Goal: Task Accomplishment & Management: Use online tool/utility

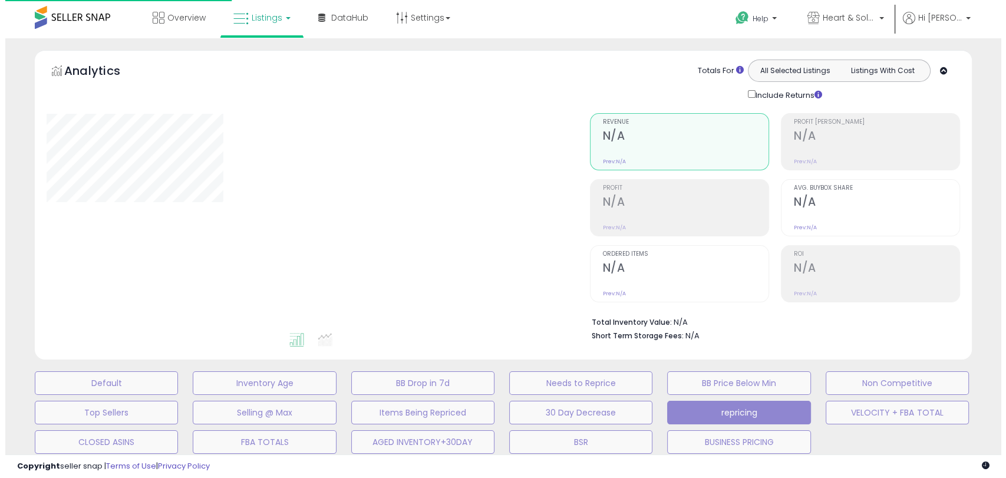
scroll to position [284, 0]
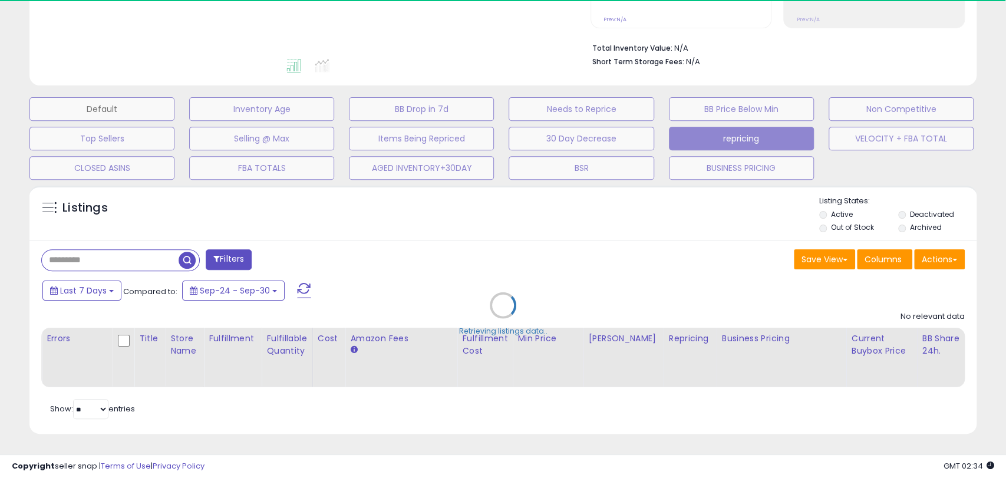
click at [127, 97] on button "Default" at bounding box center [101, 109] width 145 height 24
click at [507, 241] on div "Retrieving listings data.." at bounding box center [503, 314] width 965 height 269
select select "**"
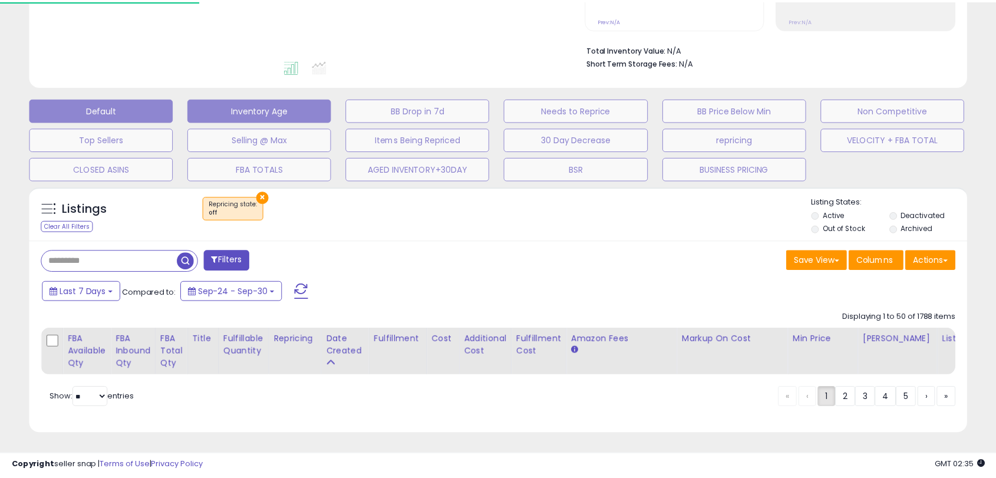
scroll to position [284, 0]
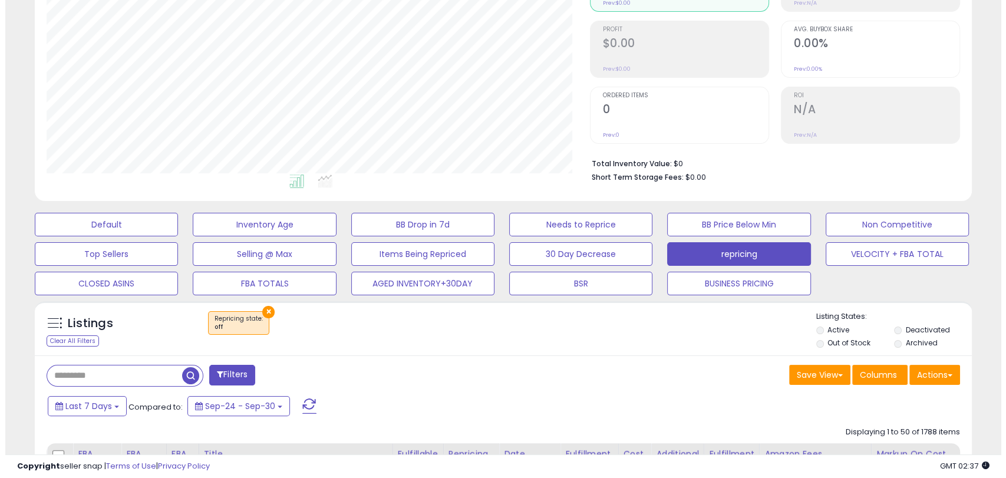
scroll to position [180, 0]
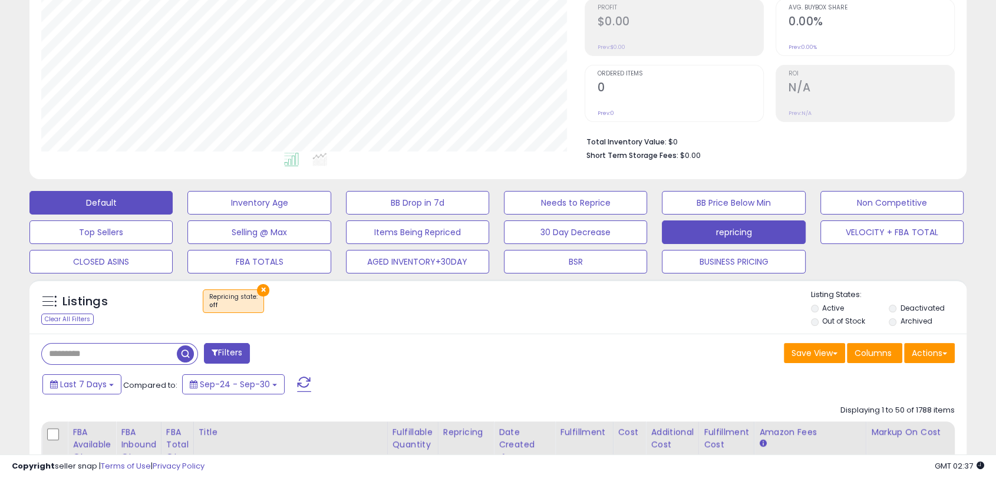
click at [141, 207] on button "Default" at bounding box center [100, 203] width 143 height 24
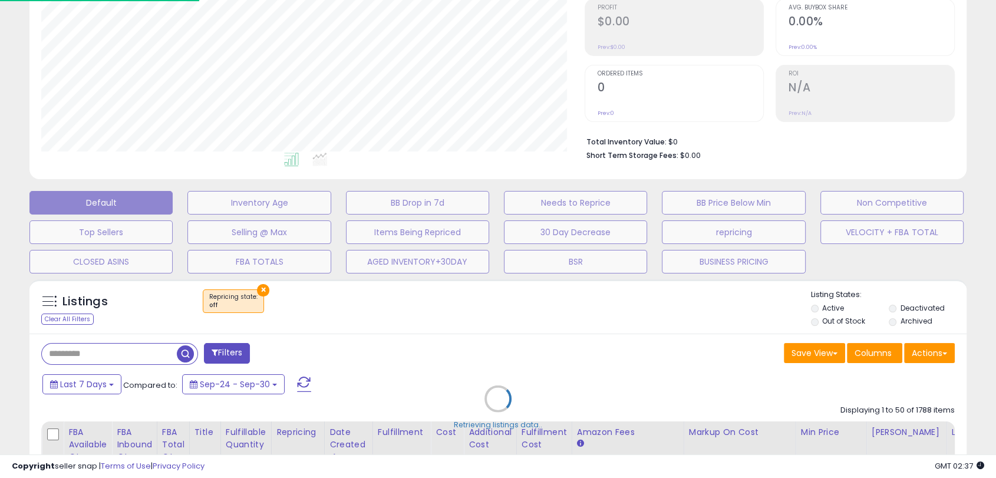
scroll to position [242, 549]
select select "**"
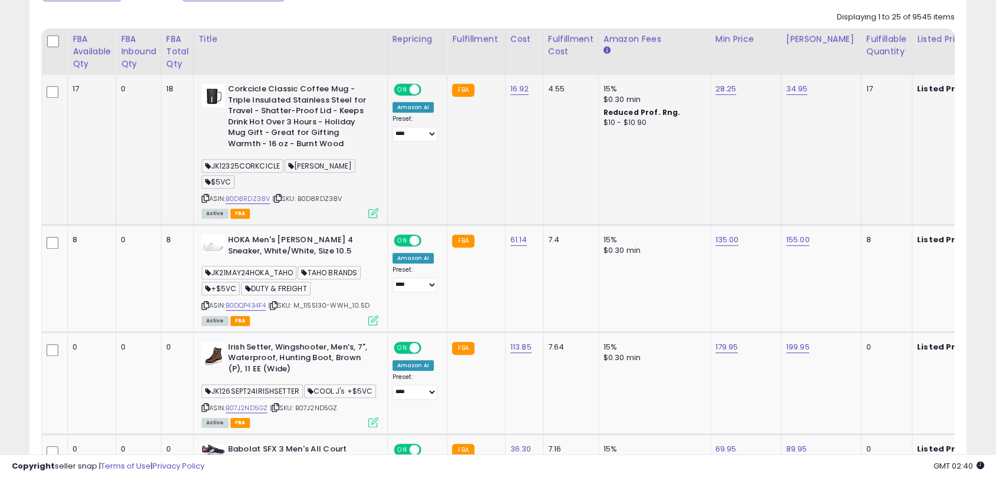
scroll to position [311, 0]
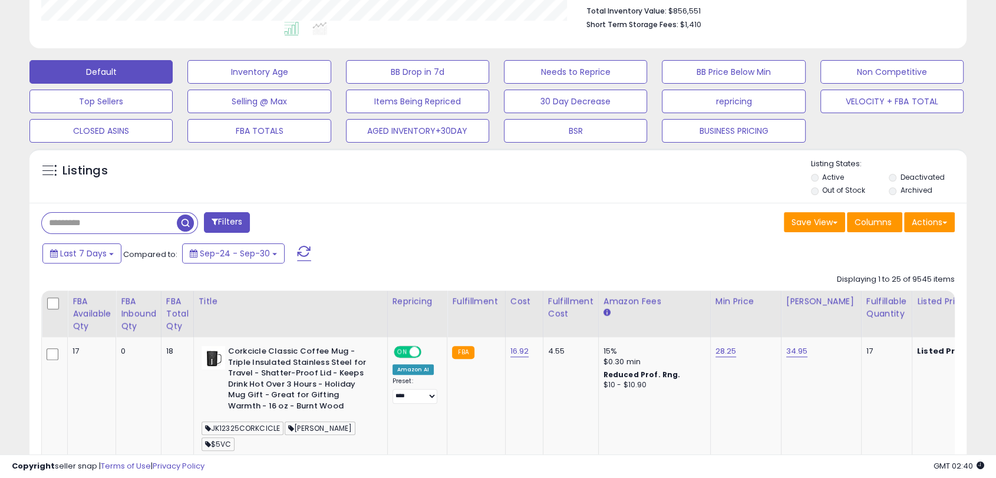
click at [126, 217] on input "text" at bounding box center [109, 223] width 135 height 21
paste input "**********"
click at [270, 219] on span "button" at bounding box center [274, 223] width 17 height 17
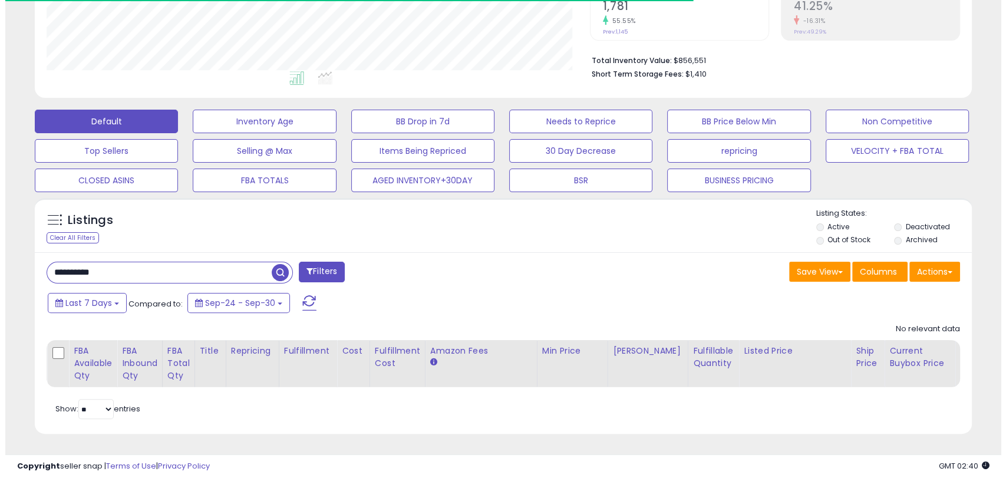
scroll to position [589323, 589021]
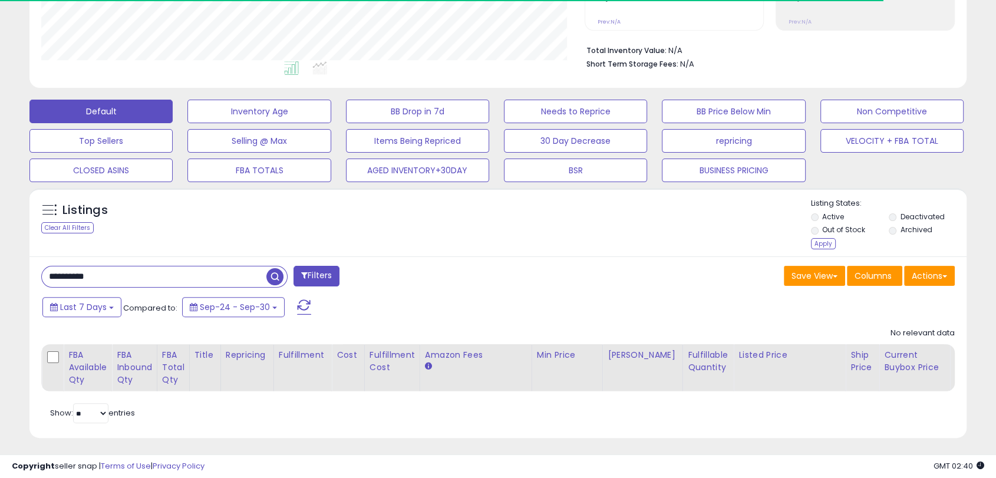
click at [888, 237] on ul "Active Deactivated Out of Stock Archived" at bounding box center [889, 225] width 156 height 26
click at [826, 246] on div "Apply" at bounding box center [823, 243] width 25 height 11
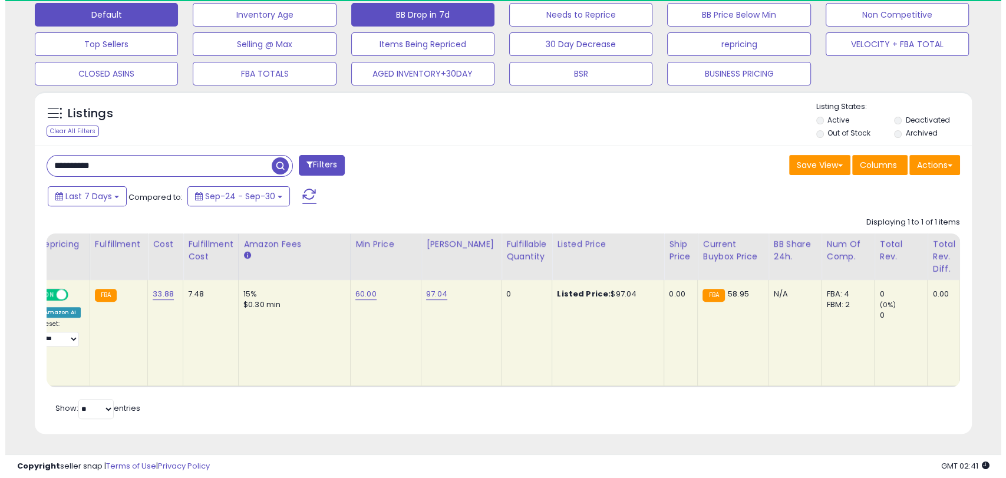
scroll to position [242, 542]
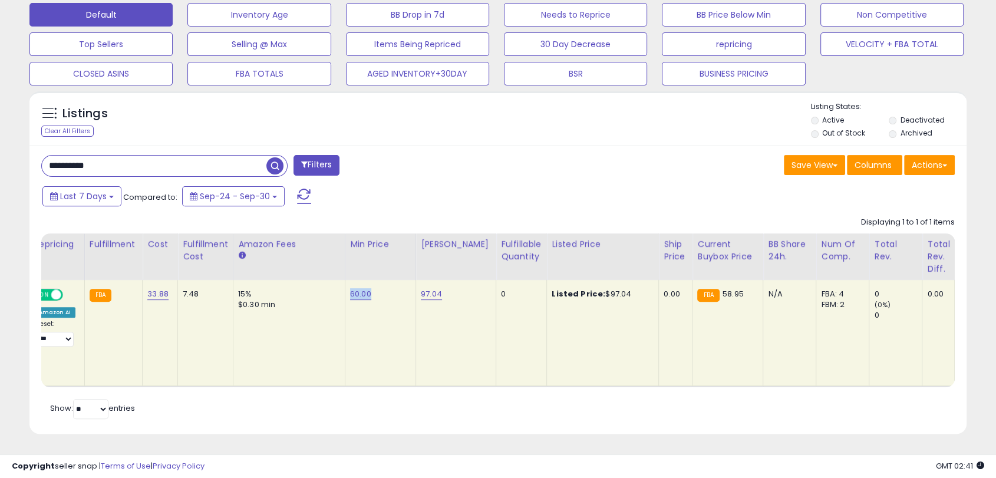
drag, startPoint x: 377, startPoint y: 284, endPoint x: 346, endPoint y: 283, distance: 30.7
click at [350, 289] on div "60.00" at bounding box center [378, 294] width 57 height 11
copy link "60.00"
drag, startPoint x: 443, startPoint y: 279, endPoint x: 418, endPoint y: 281, distance: 25.4
click at [418, 281] on td "97.04" at bounding box center [456, 333] width 80 height 106
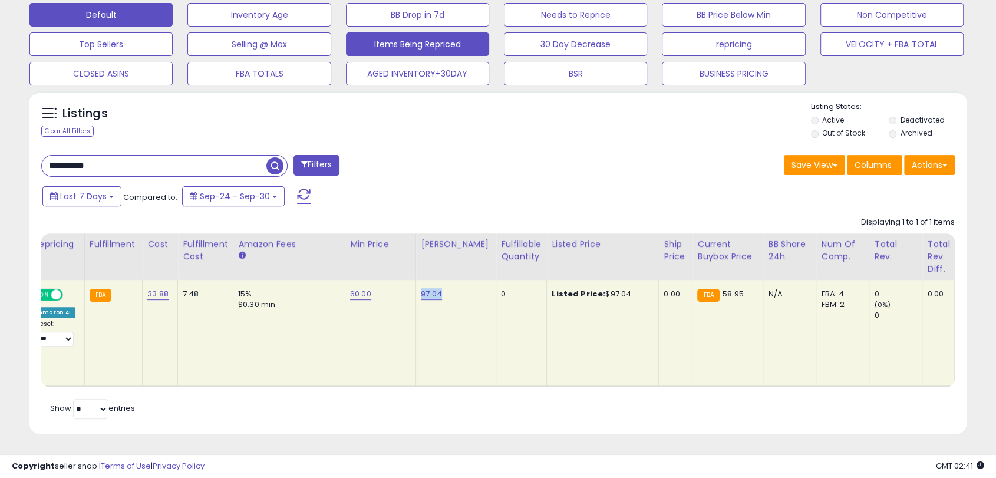
copy link "97.04"
drag, startPoint x: 623, startPoint y: 283, endPoint x: 616, endPoint y: 283, distance: 6.5
click at [616, 289] on div "Listed Price: $97.04" at bounding box center [601, 294] width 98 height 11
drag, startPoint x: 166, startPoint y: 162, endPoint x: 0, endPoint y: 146, distance: 167.0
click at [0, 146] on div "**********" at bounding box center [498, 74] width 996 height 808
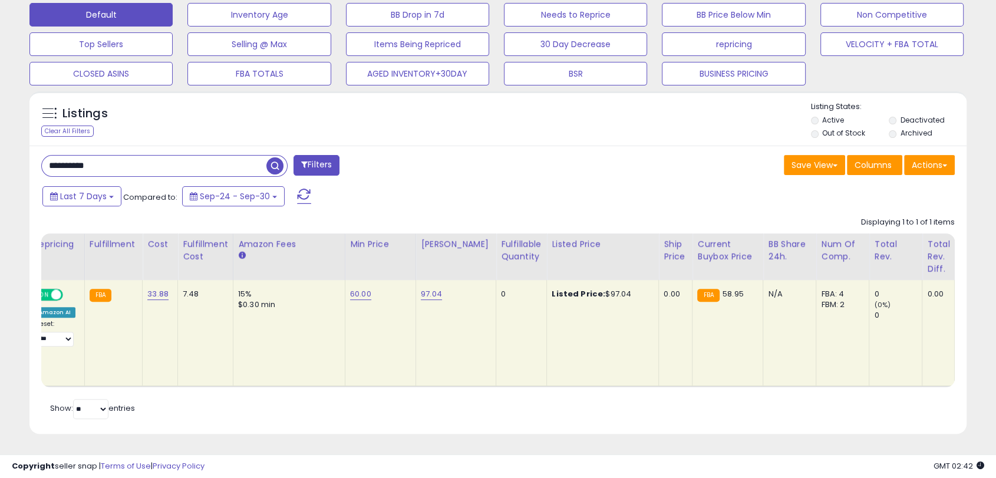
paste input "text"
click at [320, 158] on button "Filters" at bounding box center [317, 165] width 46 height 21
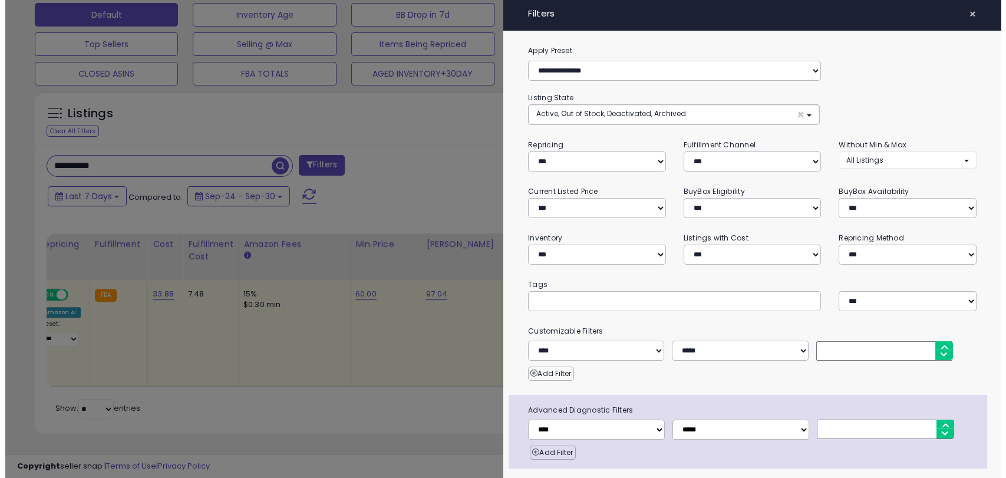
scroll to position [242, 549]
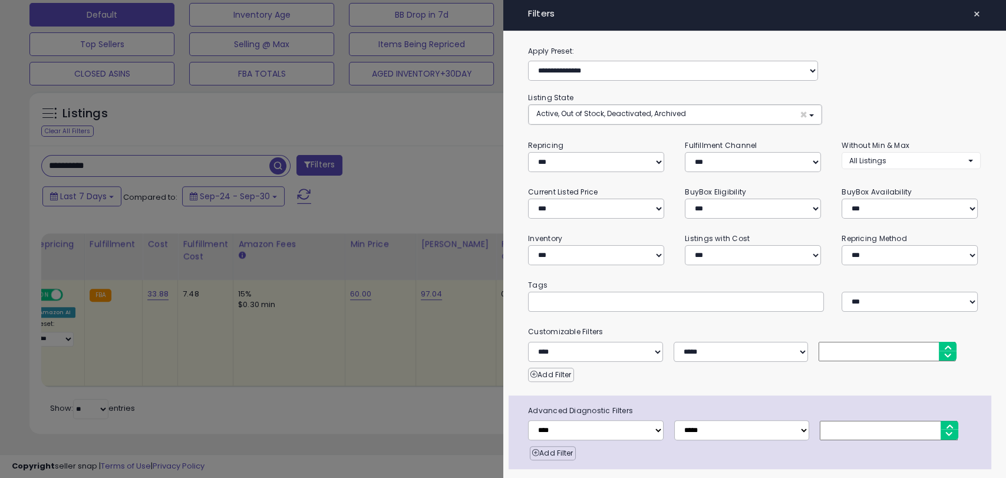
click at [972, 13] on button "×" at bounding box center [977, 14] width 17 height 17
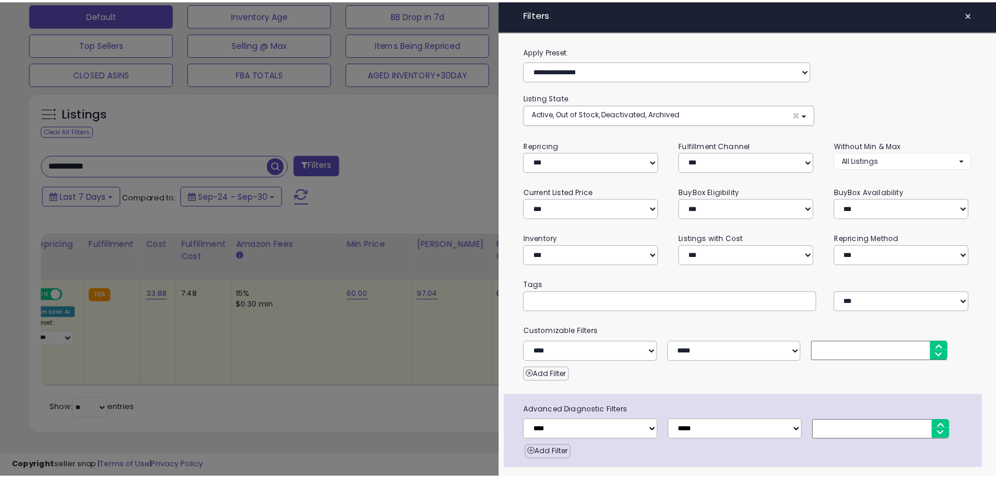
scroll to position [272, 0]
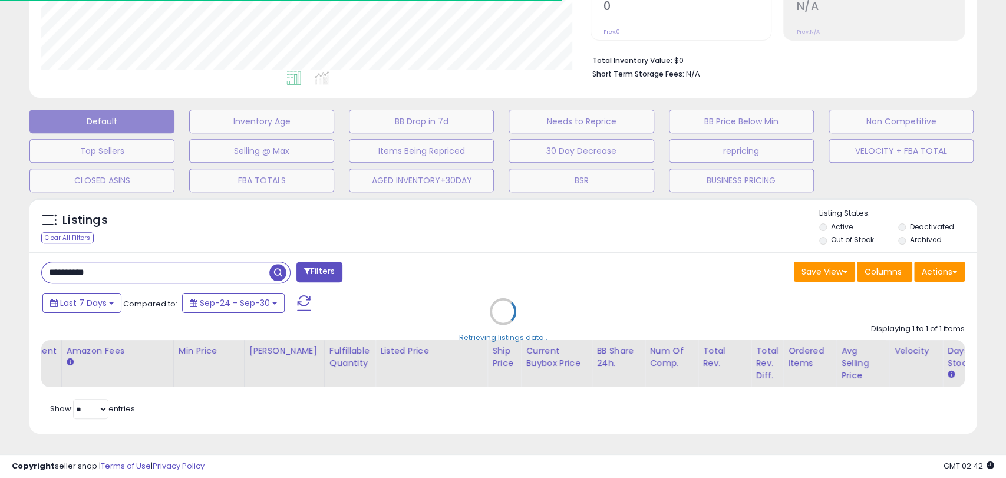
click at [212, 266] on div "Retrieving listings data.." at bounding box center [503, 320] width 965 height 256
click at [104, 260] on div "Retrieving listings data.." at bounding box center [503, 320] width 965 height 256
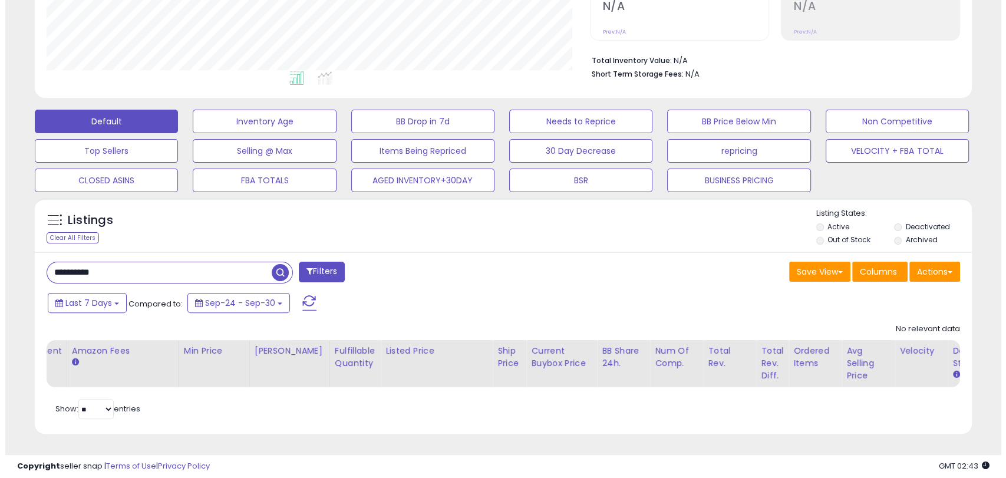
scroll to position [242, 542]
drag, startPoint x: 125, startPoint y: 262, endPoint x: 0, endPoint y: 259, distance: 125.0
click at [0, 261] on div "**********" at bounding box center [498, 128] width 996 height 702
paste input "text"
type input "**********"
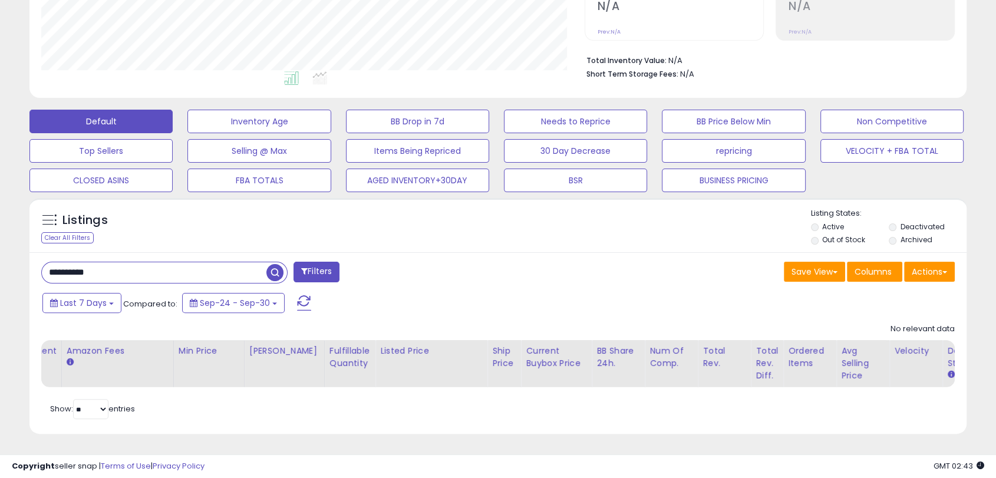
click at [276, 264] on span "button" at bounding box center [274, 272] width 17 height 17
